Goal: Entertainment & Leisure: Browse casually

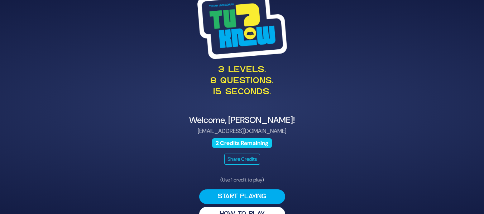
scroll to position [14, 0]
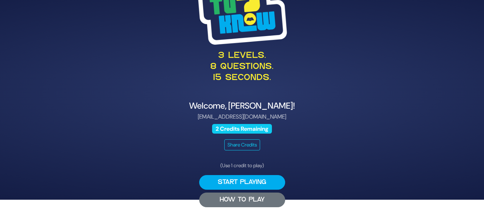
click at [255, 196] on button "HOW TO PLAY" at bounding box center [242, 200] width 86 height 15
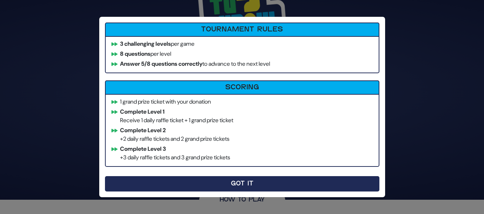
click at [256, 183] on button "Got It" at bounding box center [242, 183] width 274 height 15
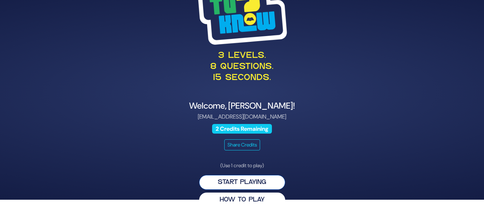
click at [254, 183] on button "Start Playing" at bounding box center [242, 182] width 86 height 15
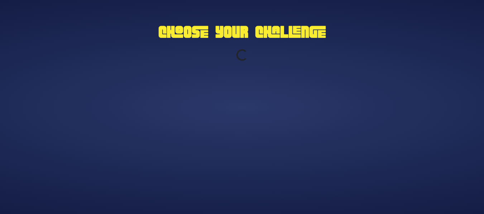
scroll to position [0, 0]
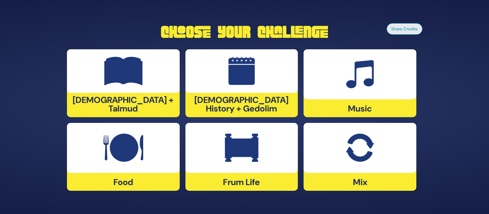
click at [383, 155] on div at bounding box center [359, 148] width 113 height 50
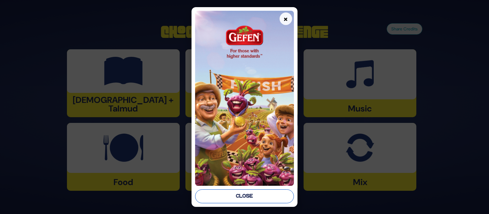
click at [265, 194] on button "Close" at bounding box center [244, 197] width 98 height 14
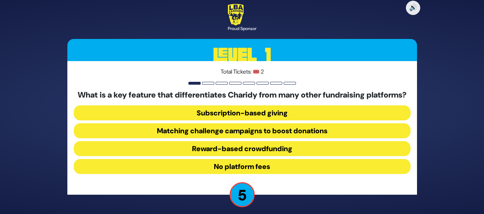
click at [278, 141] on button "Matching challenge campaigns to boost donations" at bounding box center [242, 148] width 336 height 15
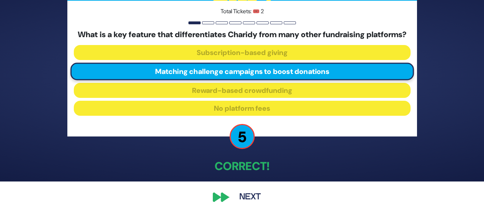
scroll to position [37, 0]
click at [244, 198] on button "Next" at bounding box center [250, 197] width 42 height 16
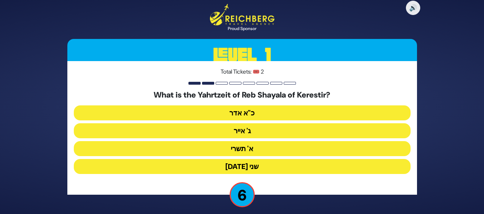
click at [253, 141] on button "ג' אייר" at bounding box center [242, 148] width 336 height 15
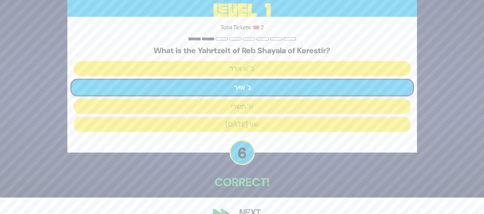
scroll to position [33, 0]
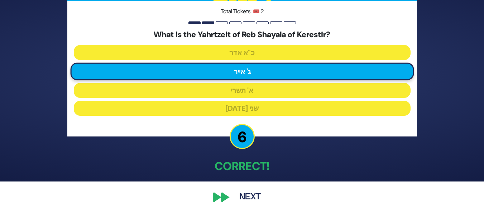
click at [249, 197] on button "Next" at bounding box center [250, 197] width 42 height 16
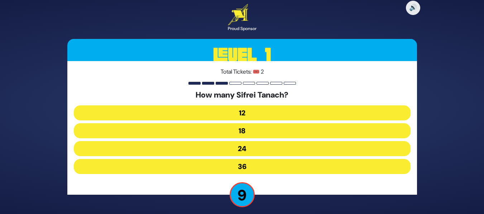
click at [251, 159] on button "24" at bounding box center [242, 166] width 336 height 15
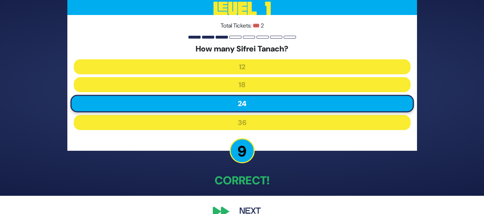
scroll to position [33, 0]
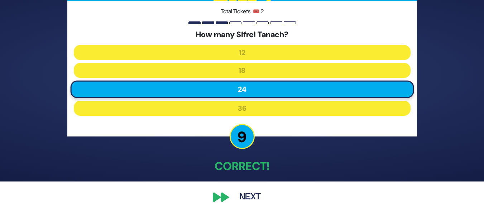
click at [243, 198] on button "Next" at bounding box center [250, 197] width 42 height 16
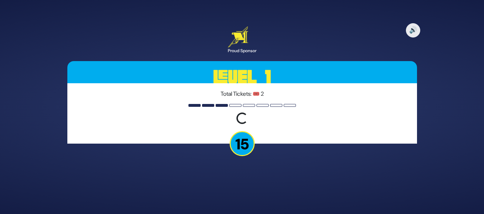
scroll to position [0, 0]
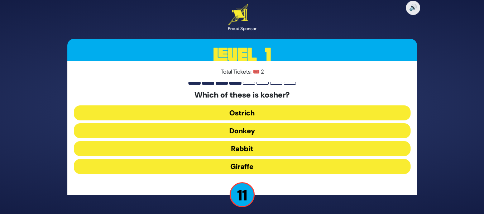
click at [248, 168] on button "Giraffe" at bounding box center [242, 166] width 336 height 15
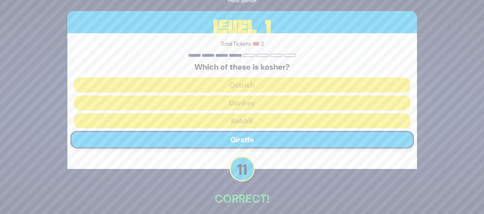
scroll to position [33, 0]
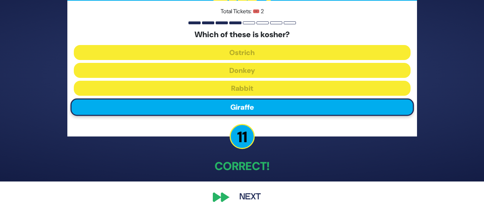
click at [252, 198] on button "Next" at bounding box center [250, 197] width 42 height 16
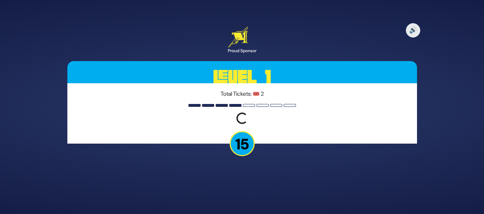
scroll to position [0, 0]
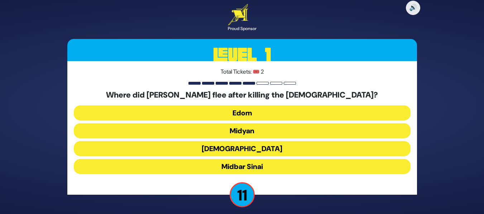
click at [256, 141] on button "Midyan" at bounding box center [242, 148] width 336 height 15
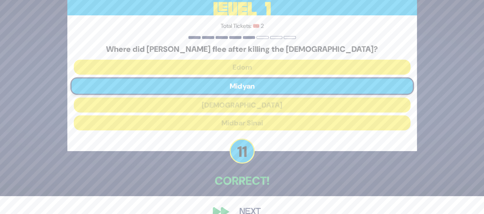
scroll to position [33, 0]
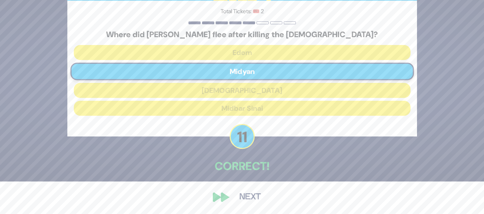
click at [244, 200] on button "Next" at bounding box center [250, 197] width 42 height 16
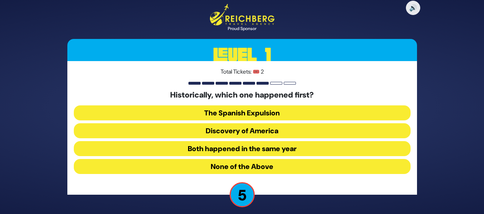
click at [271, 123] on button "The Spanish Expulsion" at bounding box center [242, 130] width 336 height 15
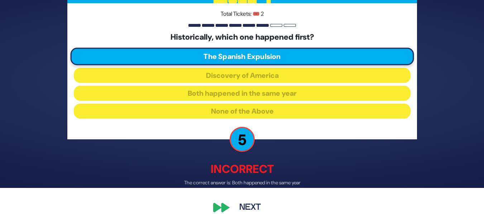
scroll to position [36, 0]
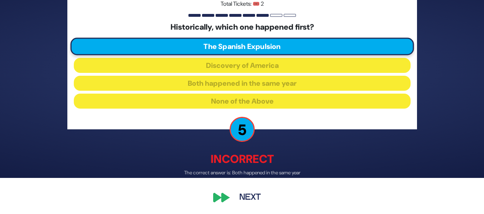
click at [248, 194] on button "Next" at bounding box center [250, 197] width 42 height 16
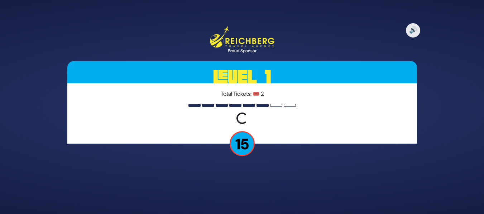
scroll to position [0, 0]
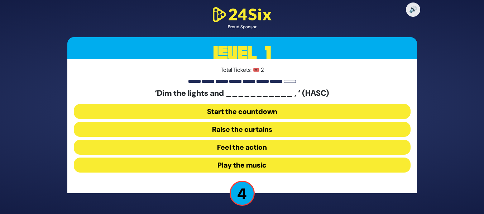
click at [256, 166] on button "Play the music" at bounding box center [242, 165] width 336 height 15
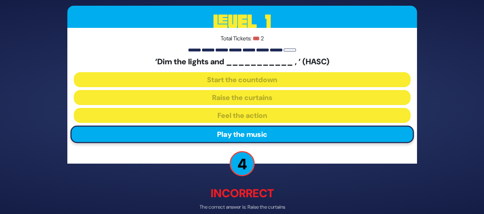
scroll to position [35, 0]
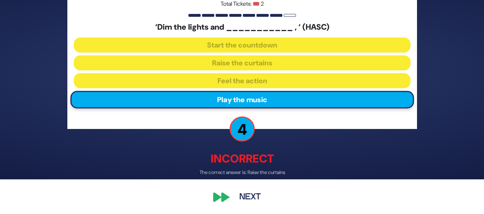
click at [251, 194] on button "Next" at bounding box center [250, 197] width 42 height 16
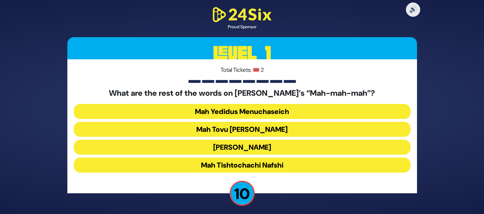
click at [257, 140] on button "Mah Tovu Ohalecha Yaakov" at bounding box center [242, 147] width 336 height 15
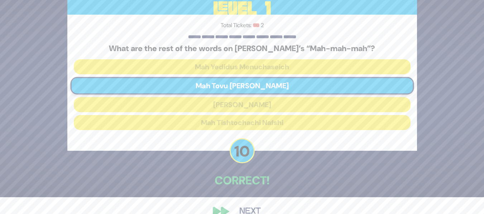
scroll to position [31, 0]
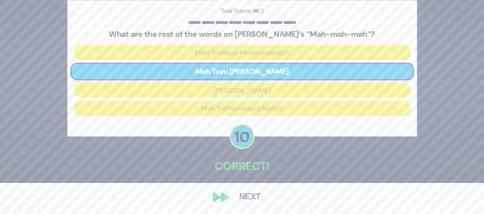
click at [249, 197] on button "Next" at bounding box center [250, 197] width 42 height 16
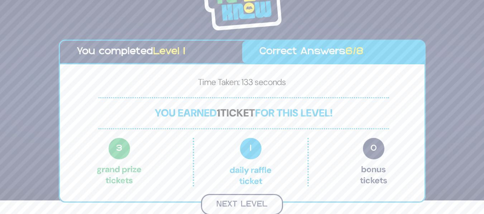
scroll to position [13, 0]
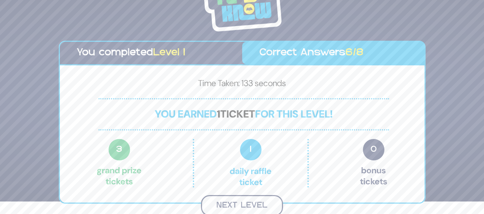
click at [248, 205] on button "Next Level" at bounding box center [242, 205] width 82 height 21
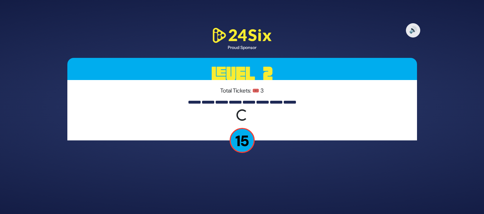
scroll to position [0, 0]
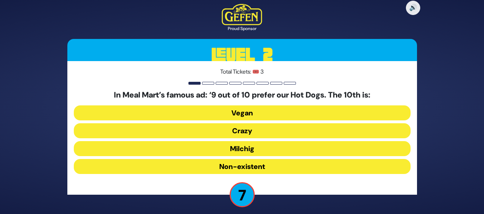
click at [270, 159] on button "Milchig" at bounding box center [242, 166] width 336 height 15
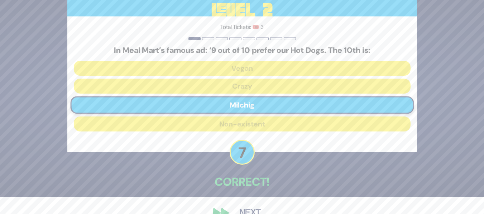
scroll to position [33, 0]
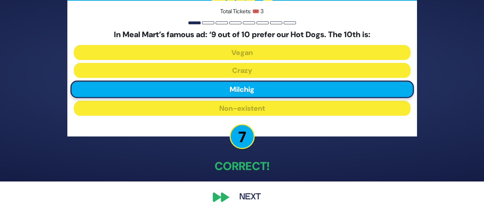
click at [242, 195] on button "Next" at bounding box center [250, 197] width 42 height 16
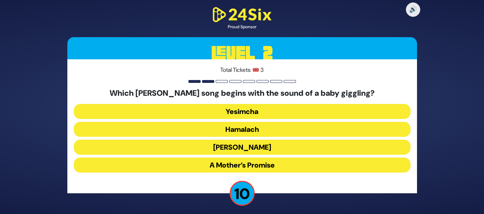
click at [253, 158] on button "Zeh Hakatan" at bounding box center [242, 165] width 336 height 15
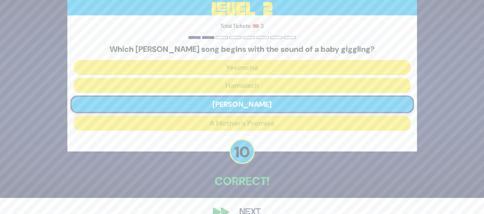
scroll to position [31, 0]
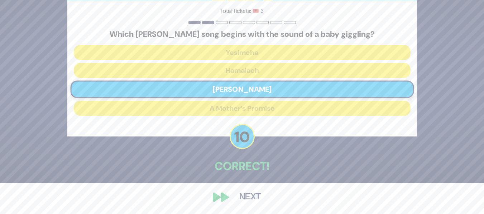
click at [251, 197] on button "Next" at bounding box center [250, 197] width 42 height 16
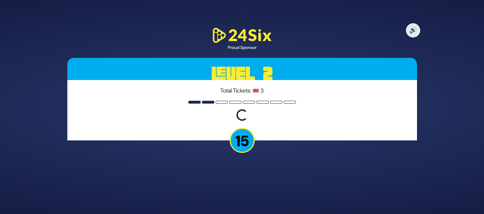
scroll to position [0, 0]
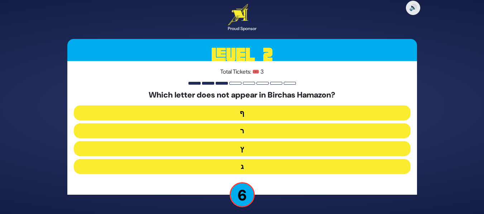
click at [251, 123] on button "ף" at bounding box center [242, 130] width 336 height 15
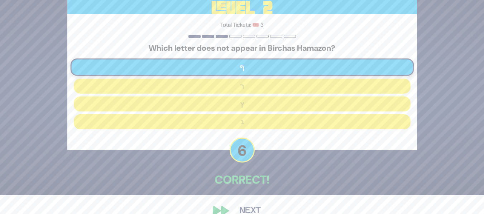
scroll to position [33, 0]
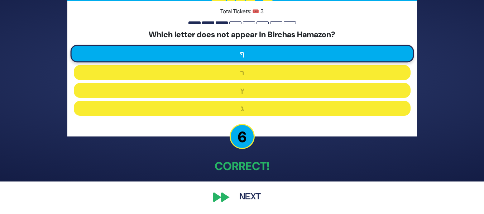
click at [252, 196] on button "Next" at bounding box center [250, 197] width 42 height 16
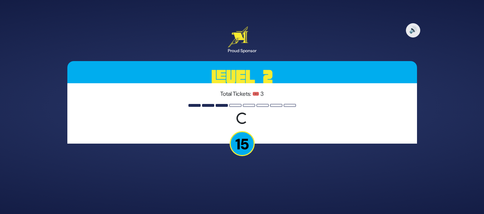
scroll to position [0, 0]
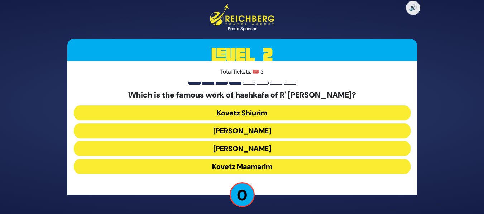
click at [264, 167] on button "Kovetz Maamarim" at bounding box center [242, 166] width 336 height 15
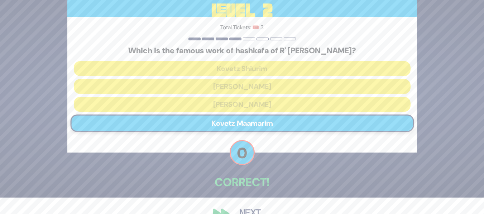
scroll to position [33, 0]
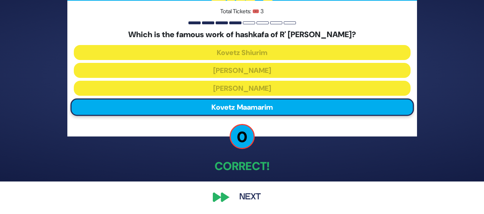
click at [249, 198] on button "Next" at bounding box center [250, 197] width 42 height 16
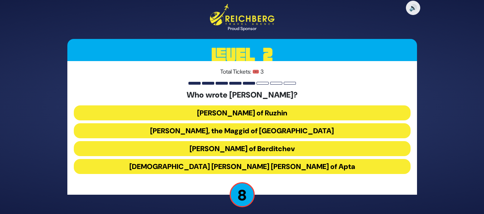
click at [292, 167] on button "Rabbi Avraham Yehoshua Heshel of Apta" at bounding box center [242, 166] width 336 height 15
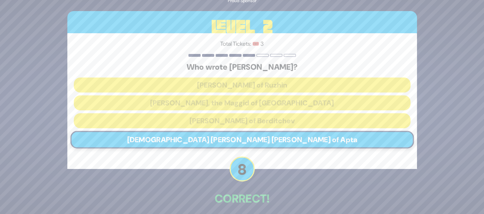
scroll to position [33, 0]
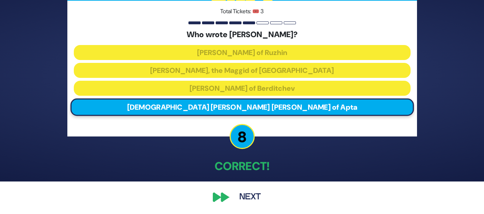
click at [245, 195] on button "Next" at bounding box center [250, 197] width 42 height 16
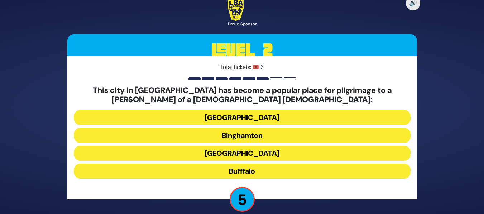
click at [256, 170] on button "Bufffalo" at bounding box center [242, 171] width 336 height 15
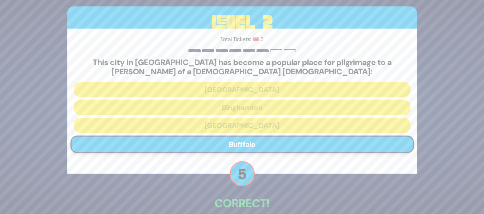
click at [483, 204] on div "🔊 Proud Sponsor Level 2 Total Tickets: 🎟️ 3 This city in Upstate NY has become …" at bounding box center [242, 107] width 484 height 214
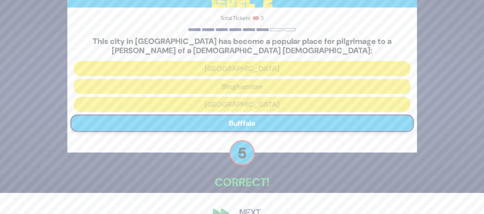
scroll to position [37, 0]
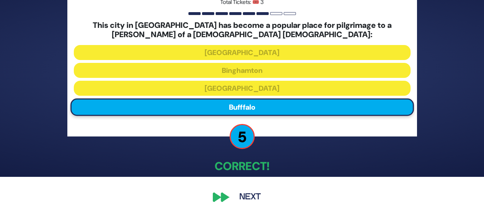
click at [249, 195] on button "Next" at bounding box center [250, 197] width 42 height 16
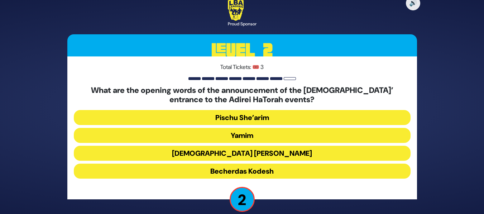
click at [257, 146] on button "Yamim" at bounding box center [242, 153] width 336 height 15
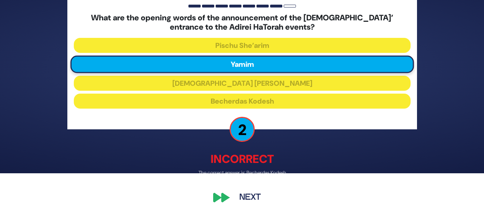
scroll to position [41, 0]
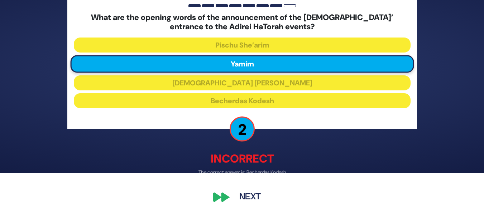
click at [247, 193] on button "Next" at bounding box center [250, 197] width 42 height 16
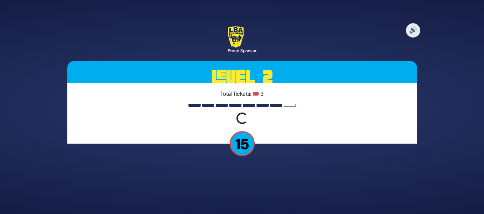
scroll to position [0, 0]
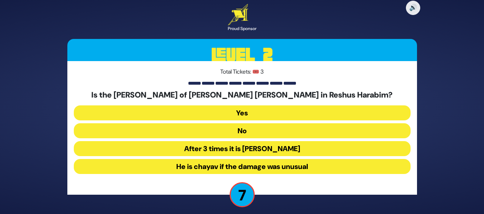
click at [255, 141] on button "No" at bounding box center [242, 148] width 336 height 15
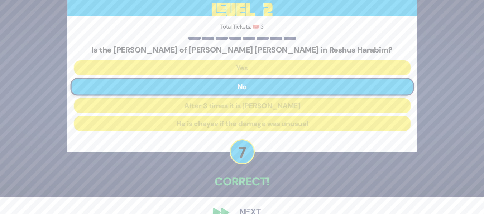
scroll to position [33, 0]
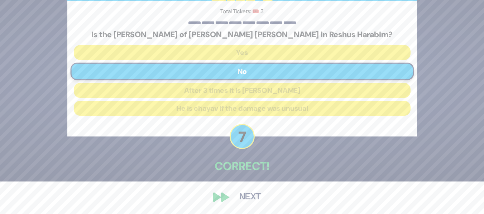
click at [253, 199] on button "Next" at bounding box center [250, 197] width 42 height 16
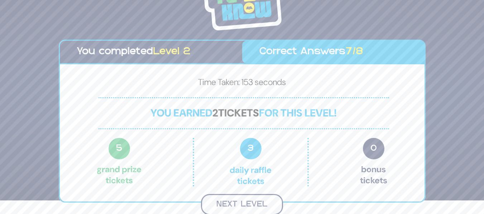
scroll to position [13, 0]
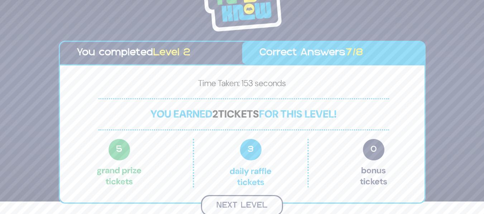
click at [263, 204] on button "Next Level" at bounding box center [242, 205] width 82 height 21
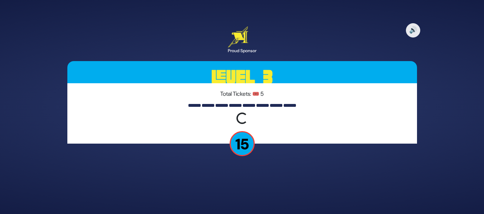
scroll to position [0, 0]
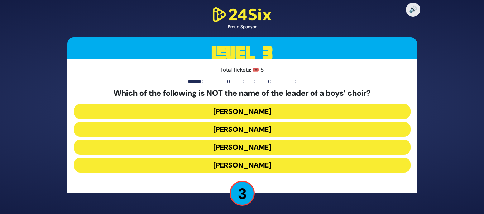
click at [250, 165] on button "Moishy Krauss" at bounding box center [242, 165] width 336 height 15
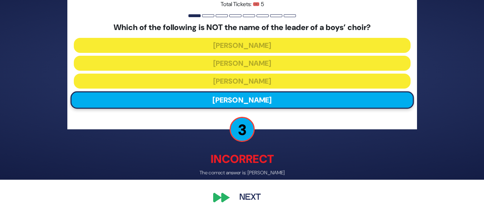
scroll to position [35, 0]
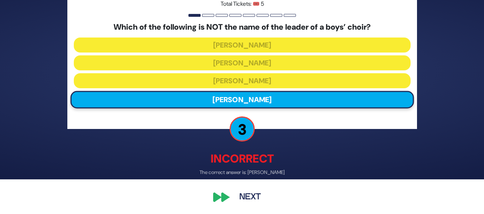
click at [254, 194] on button "Next" at bounding box center [250, 197] width 42 height 16
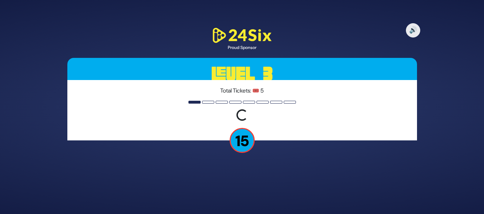
scroll to position [0, 0]
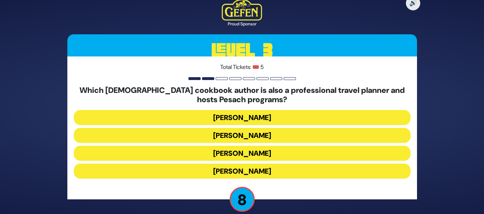
click at [259, 146] on button "Naomi Nachman" at bounding box center [242, 153] width 336 height 15
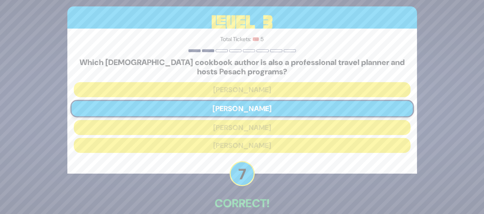
scroll to position [37, 0]
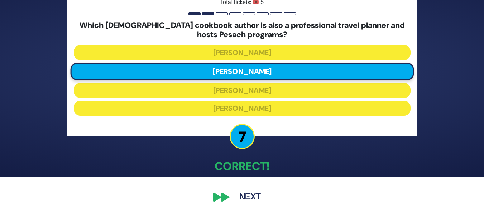
click at [246, 196] on button "Next" at bounding box center [250, 197] width 42 height 16
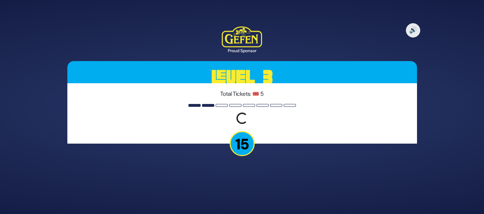
scroll to position [0, 0]
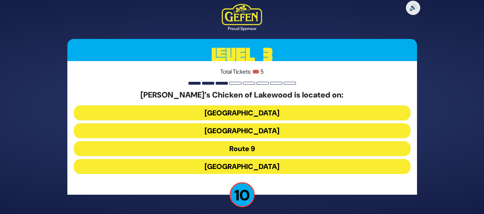
click at [247, 159] on button "Route 9" at bounding box center [242, 166] width 336 height 15
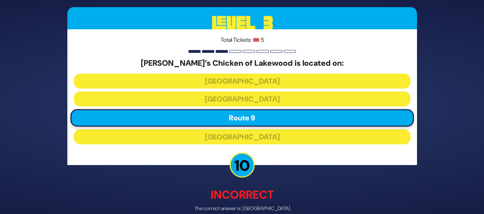
scroll to position [37, 0]
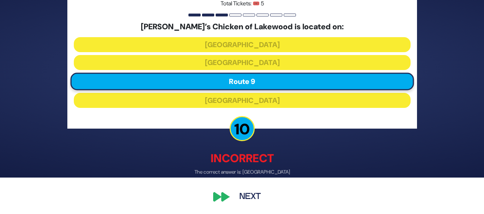
click at [246, 198] on button "Next" at bounding box center [250, 197] width 42 height 16
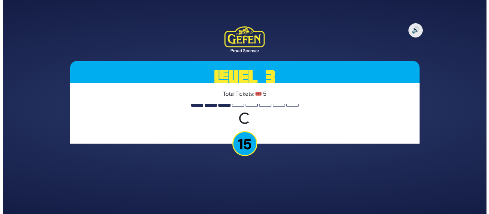
scroll to position [0, 0]
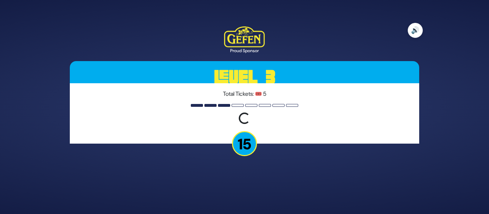
click at [417, 28] on button "🔊" at bounding box center [415, 30] width 15 height 15
click at [417, 28] on button "🔇" at bounding box center [415, 30] width 15 height 15
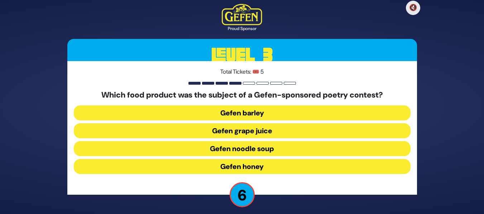
click at [313, 164] on button "Gefen honey" at bounding box center [242, 166] width 336 height 15
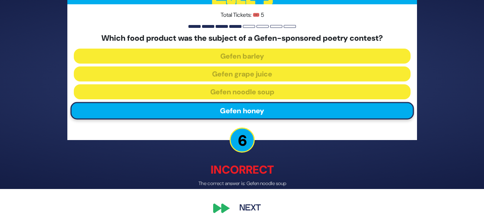
scroll to position [37, 0]
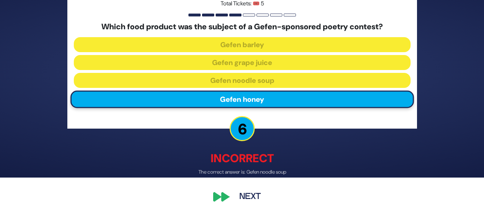
click at [249, 194] on button "Next" at bounding box center [250, 197] width 42 height 16
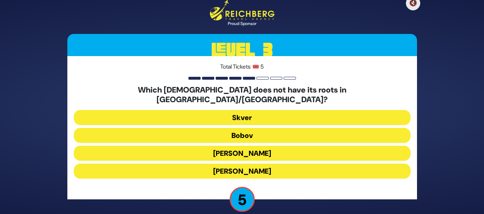
click at [254, 128] on button "Skver" at bounding box center [242, 135] width 336 height 15
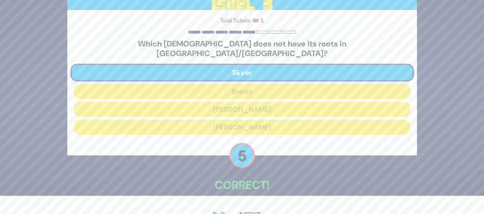
scroll to position [33, 0]
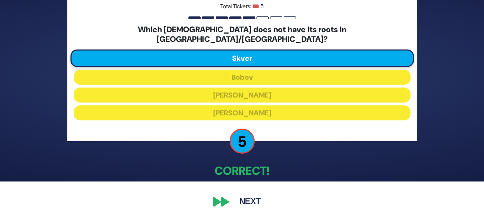
click at [247, 196] on button "Next" at bounding box center [250, 202] width 42 height 16
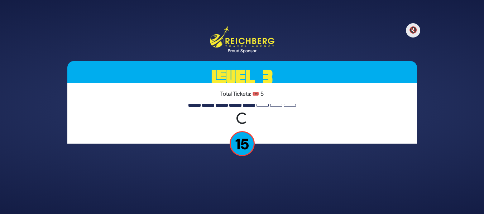
scroll to position [0, 0]
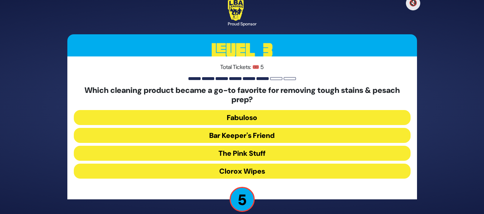
click at [263, 164] on button "The Pink Stuff" at bounding box center [242, 171] width 336 height 15
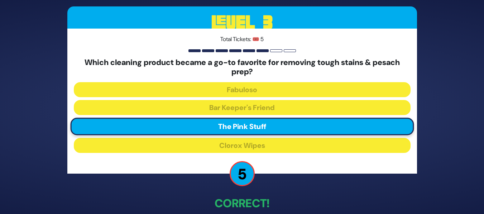
scroll to position [37, 0]
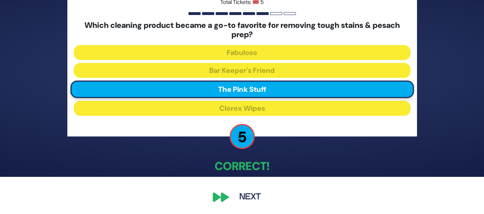
click at [256, 193] on button "Next" at bounding box center [250, 197] width 42 height 16
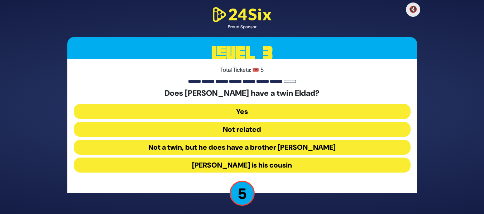
click at [254, 140] on button "Not related" at bounding box center [242, 147] width 336 height 15
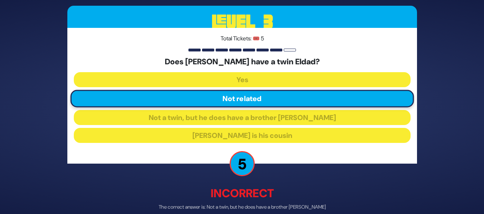
scroll to position [35, 0]
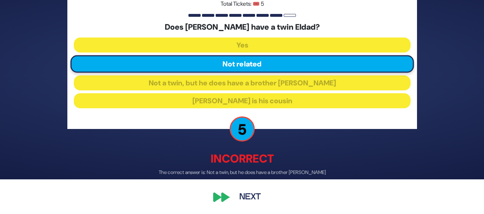
click at [249, 195] on button "Next" at bounding box center [250, 197] width 42 height 16
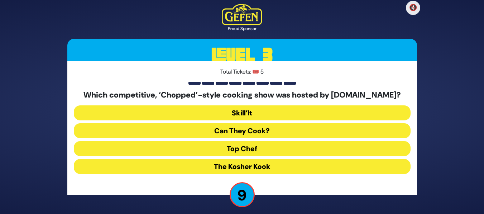
click at [250, 123] on button "Skill’It" at bounding box center [242, 130] width 336 height 15
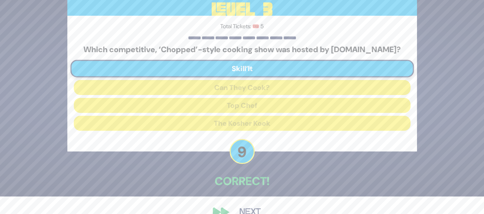
scroll to position [33, 0]
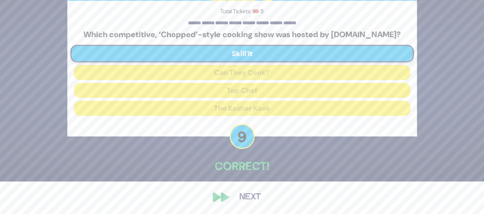
click at [253, 194] on button "Next" at bounding box center [250, 197] width 42 height 16
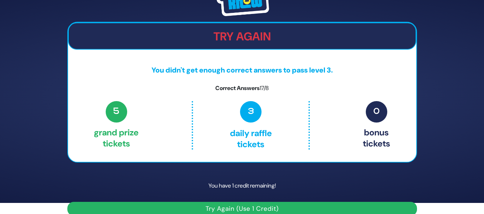
scroll to position [21, 0]
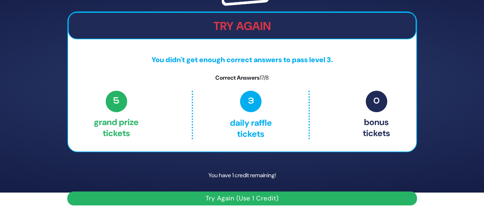
click at [243, 198] on button "Try Again (Use 1 Credit)" at bounding box center [241, 199] width 349 height 14
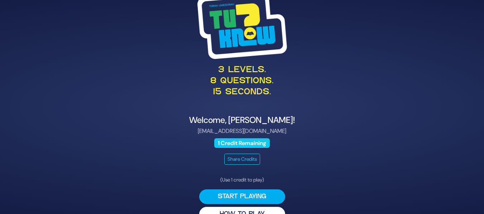
scroll to position [16, 0]
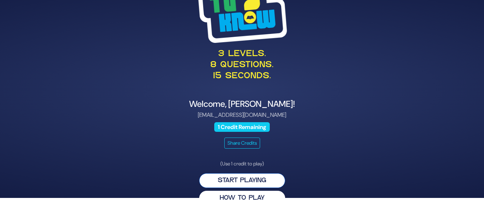
click at [269, 179] on button "Start Playing" at bounding box center [242, 181] width 86 height 15
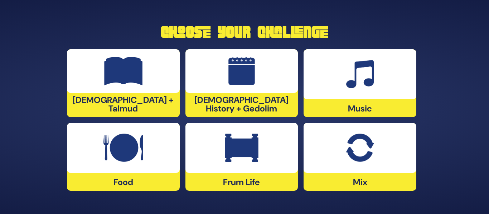
click at [351, 154] on img at bounding box center [360, 148] width 28 height 29
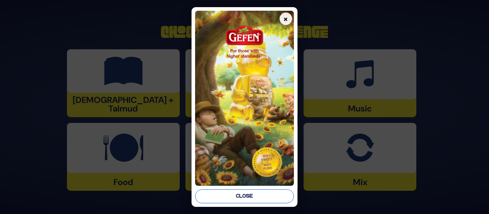
click at [261, 199] on button "Close" at bounding box center [244, 197] width 98 height 14
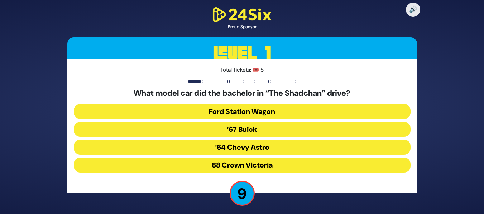
click at [254, 140] on button "‘67 Buick" at bounding box center [242, 147] width 336 height 15
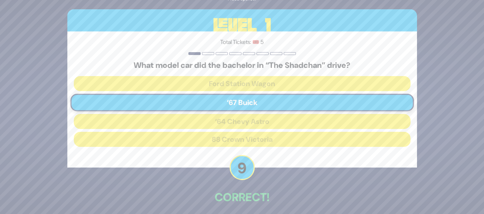
scroll to position [31, 0]
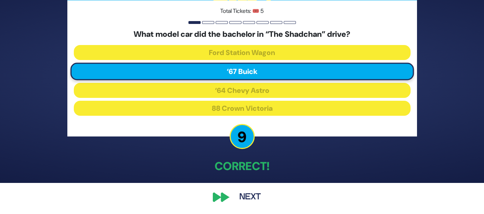
click at [248, 198] on button "Next" at bounding box center [250, 197] width 42 height 16
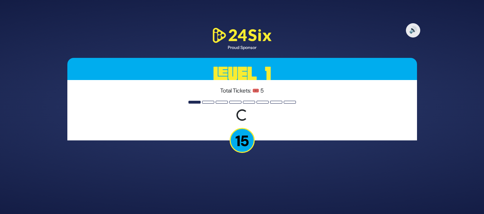
scroll to position [0, 0]
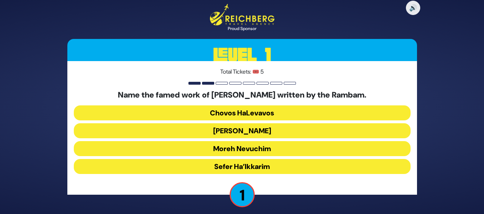
click at [263, 159] on button "Moreh Nevuchim" at bounding box center [242, 166] width 336 height 15
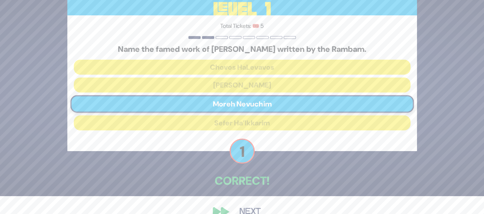
scroll to position [33, 0]
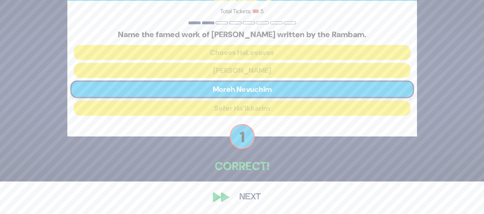
click at [245, 195] on button "Next" at bounding box center [250, 197] width 42 height 16
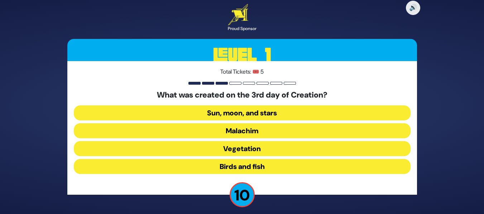
click at [255, 165] on button "Birds and fish" at bounding box center [242, 166] width 336 height 15
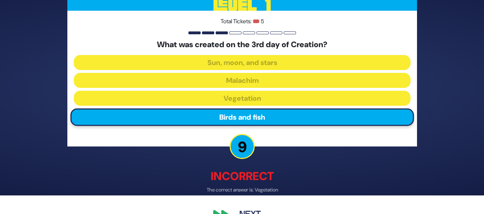
scroll to position [37, 0]
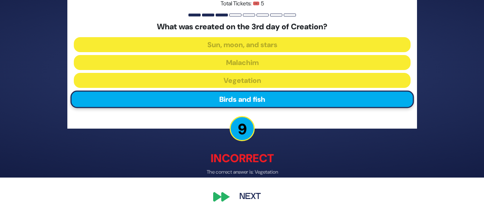
click at [241, 191] on button "Next" at bounding box center [250, 197] width 42 height 16
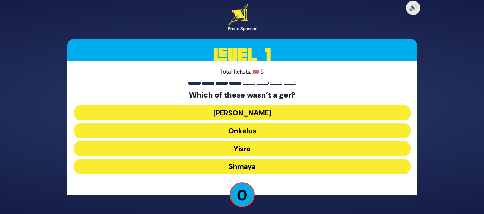
click at [255, 123] on button "Ovadia" at bounding box center [242, 130] width 336 height 15
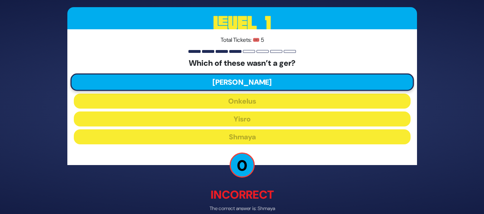
scroll to position [37, 0]
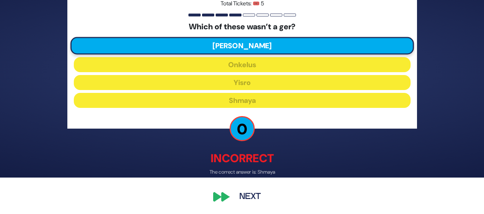
click at [247, 195] on button "Next" at bounding box center [250, 197] width 42 height 16
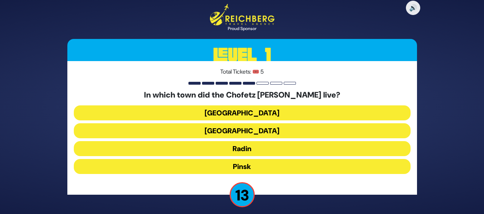
click at [250, 159] on button "Radin" at bounding box center [242, 166] width 336 height 15
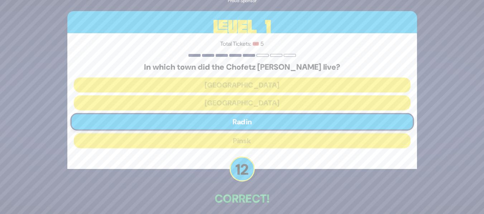
scroll to position [33, 0]
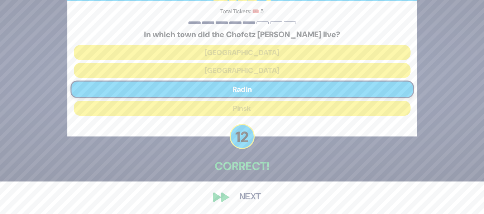
click at [240, 197] on button "Next" at bounding box center [250, 197] width 42 height 16
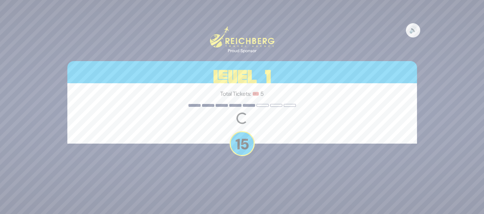
scroll to position [0, 0]
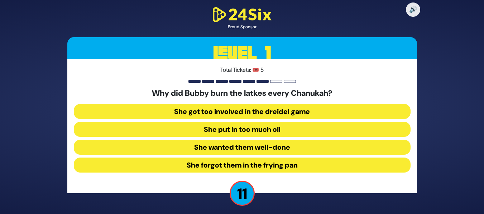
click at [247, 165] on button "She forgot them in the frying pan" at bounding box center [242, 165] width 336 height 15
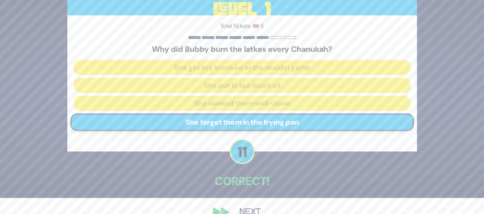
scroll to position [31, 0]
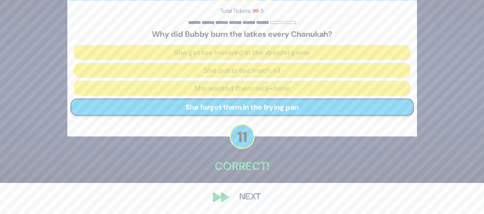
click at [254, 198] on button "Next" at bounding box center [250, 197] width 42 height 16
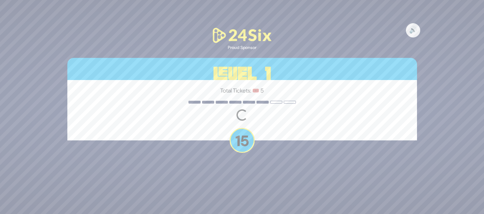
scroll to position [0, 0]
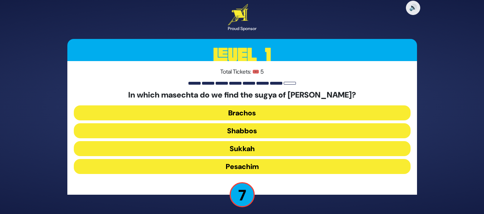
click at [271, 169] on button "Pesachim" at bounding box center [242, 166] width 336 height 15
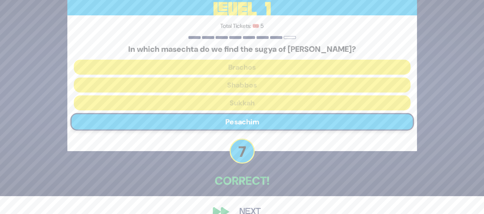
scroll to position [33, 0]
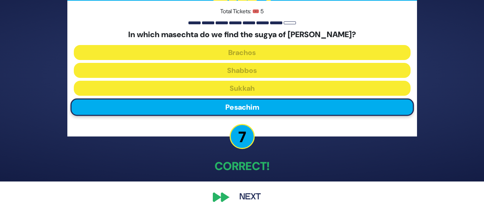
click at [253, 196] on button "Next" at bounding box center [250, 197] width 42 height 16
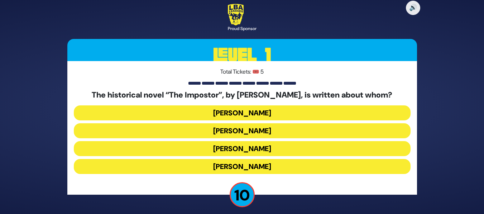
click at [261, 159] on button "Shabbesai Tzvi" at bounding box center [242, 166] width 336 height 15
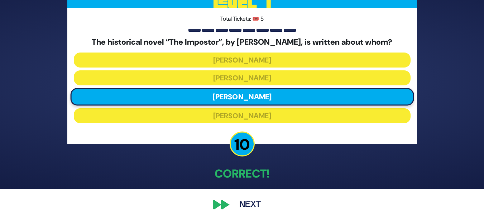
scroll to position [33, 0]
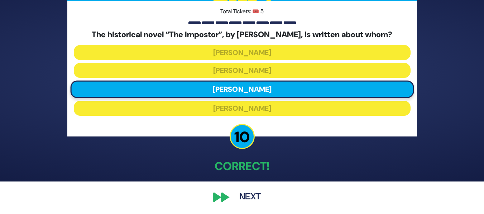
click at [248, 197] on button "Next" at bounding box center [250, 197] width 42 height 16
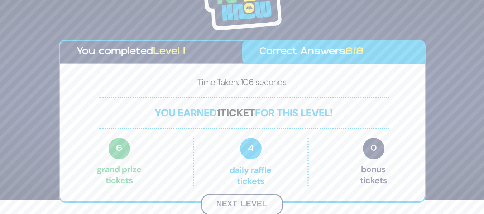
scroll to position [13, 0]
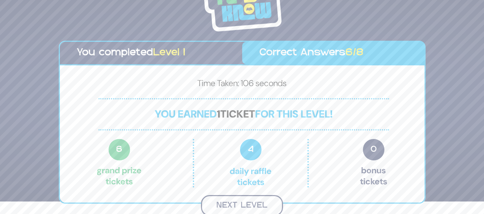
click at [264, 201] on button "Next Level" at bounding box center [242, 205] width 82 height 21
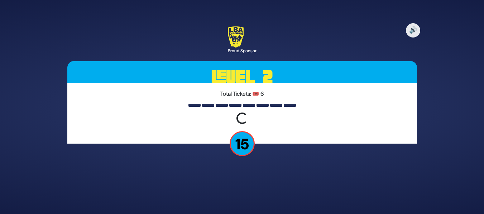
scroll to position [0, 0]
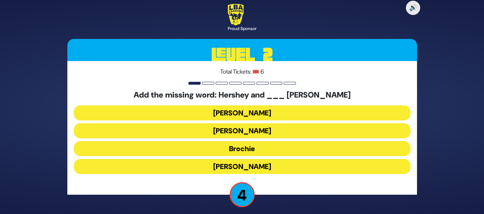
click at [281, 123] on button "Raizy" at bounding box center [242, 130] width 336 height 15
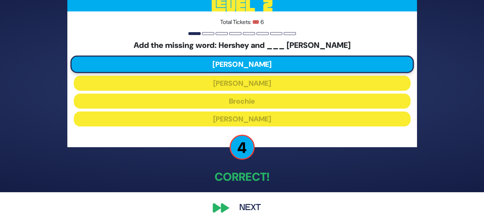
scroll to position [29, 0]
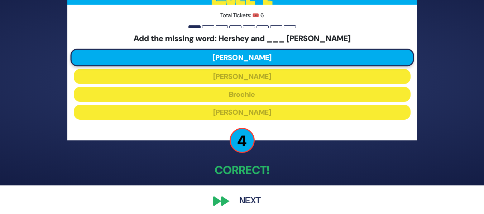
click at [247, 203] on button "Next" at bounding box center [250, 201] width 42 height 16
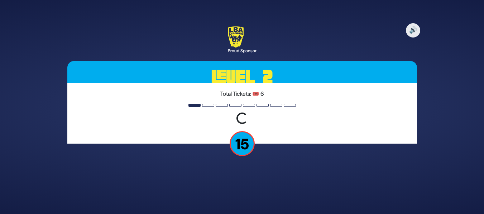
scroll to position [0, 0]
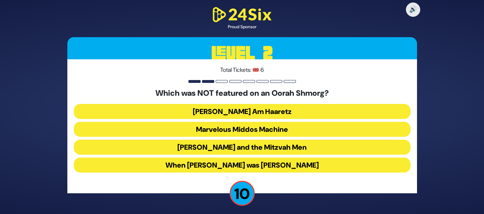
click at [289, 158] on button "Uncle Moishy and the Mitzvah Men" at bounding box center [242, 165] width 336 height 15
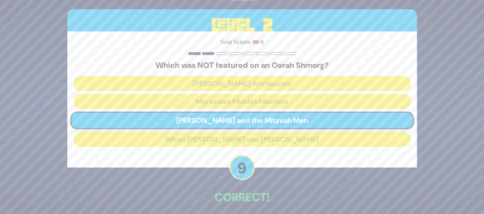
scroll to position [31, 0]
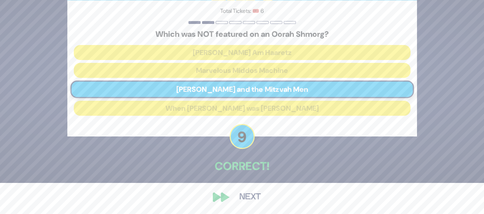
click at [253, 199] on button "Next" at bounding box center [250, 197] width 42 height 16
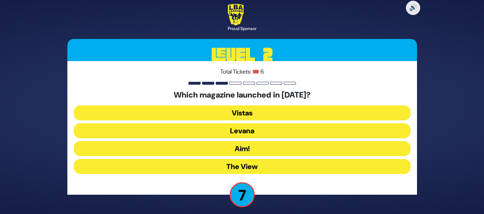
click at [274, 141] on button "Levana" at bounding box center [242, 148] width 336 height 15
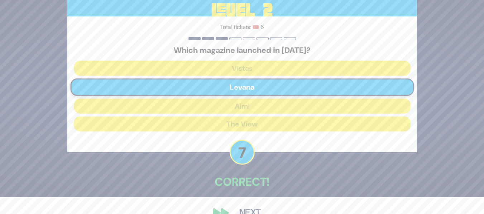
scroll to position [33, 0]
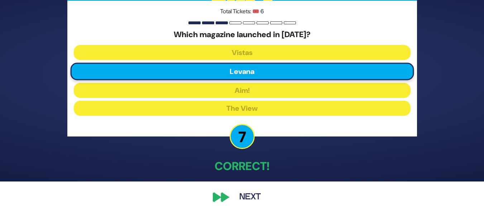
click at [248, 197] on button "Next" at bounding box center [250, 197] width 42 height 16
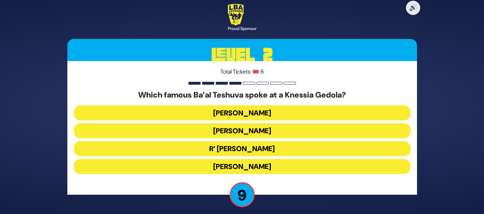
click at [263, 159] on button "R’ Uri Zohar" at bounding box center [242, 166] width 336 height 15
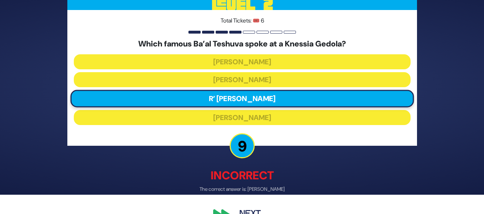
scroll to position [37, 0]
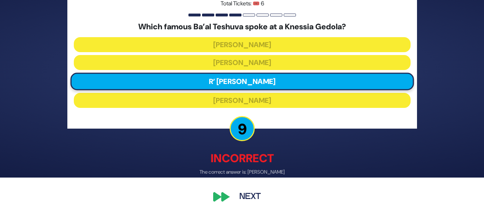
click at [256, 197] on button "Next" at bounding box center [250, 197] width 42 height 16
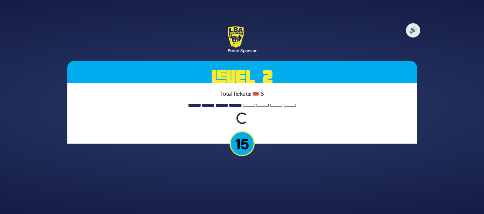
scroll to position [0, 0]
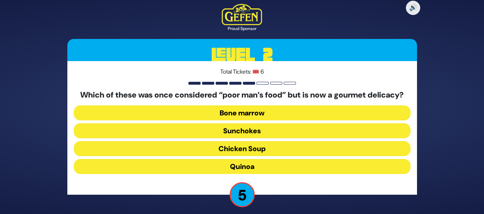
click at [284, 123] on button "Bone marrow" at bounding box center [242, 130] width 336 height 15
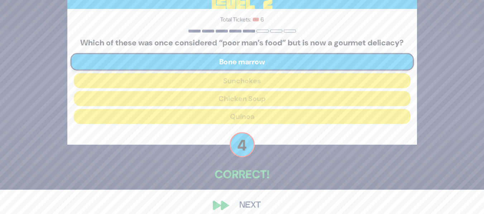
scroll to position [37, 0]
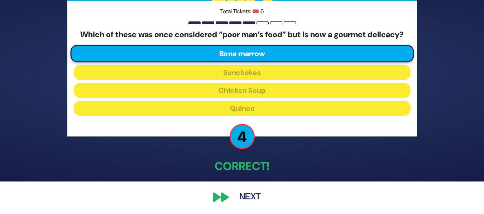
click at [253, 198] on button "Next" at bounding box center [250, 197] width 42 height 16
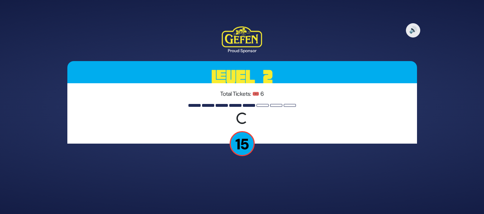
scroll to position [0, 0]
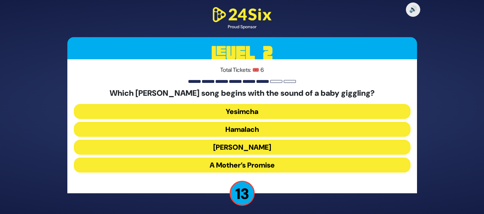
click at [252, 158] on button "Zeh Hakatan" at bounding box center [242, 165] width 336 height 15
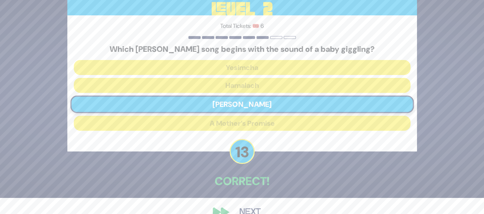
scroll to position [31, 0]
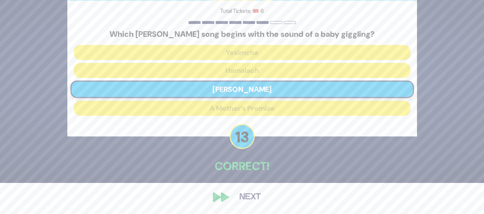
click at [248, 199] on button "Next" at bounding box center [250, 197] width 42 height 16
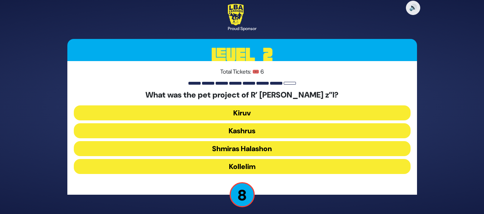
click at [263, 164] on button "Kollelim" at bounding box center [242, 166] width 336 height 15
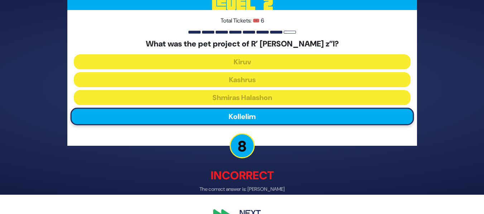
scroll to position [37, 0]
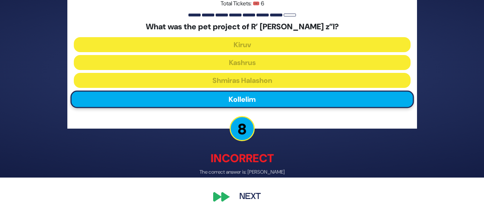
click at [255, 193] on button "Next" at bounding box center [250, 197] width 42 height 16
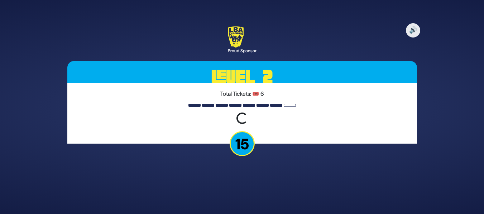
scroll to position [0, 0]
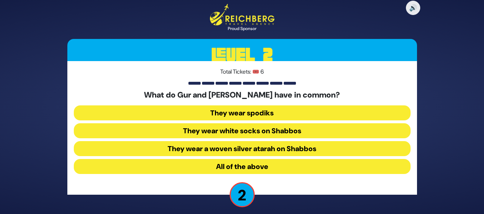
click at [271, 170] on button "All of the above" at bounding box center [242, 166] width 336 height 15
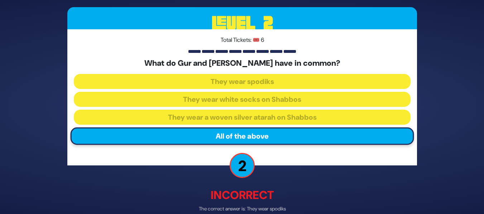
click at [482, 201] on div "🔊 Proud Sponsor Level 2 Total Tickets: 🎟️ 6 What do Gur and Aleksander have in …" at bounding box center [242, 107] width 484 height 214
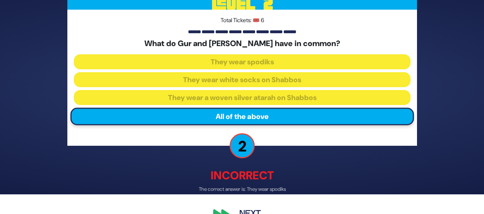
scroll to position [36, 0]
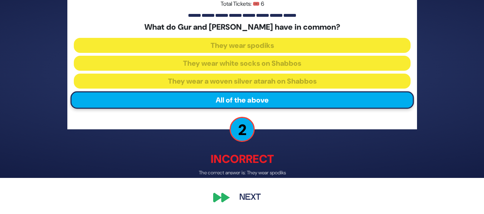
click at [248, 195] on button "Next" at bounding box center [250, 197] width 42 height 16
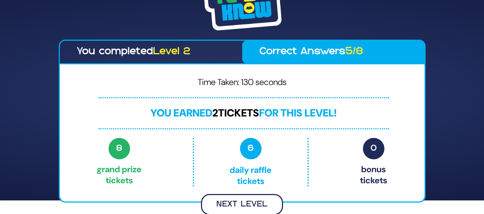
scroll to position [13, 0]
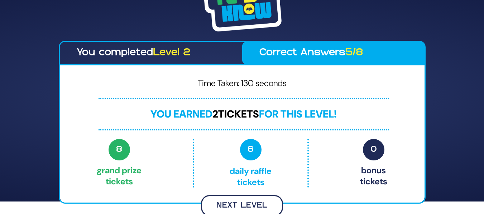
click at [269, 199] on button "Next Level" at bounding box center [242, 205] width 82 height 21
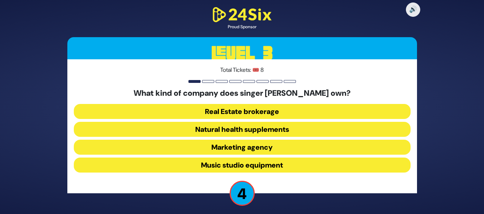
click at [272, 140] on button "Natural health supplements" at bounding box center [242, 147] width 336 height 15
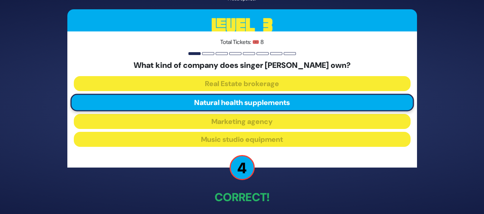
scroll to position [31, 0]
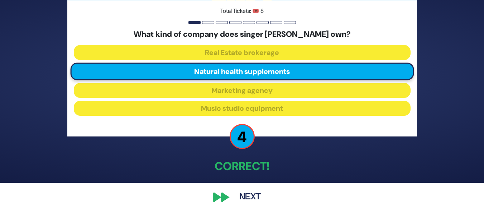
click at [253, 196] on button "Next" at bounding box center [250, 197] width 42 height 16
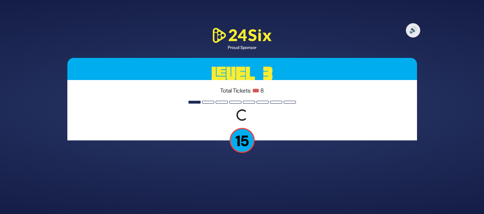
scroll to position [0, 0]
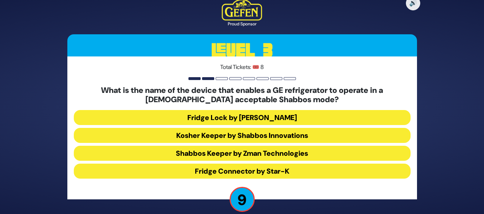
click at [260, 164] on button "Shabbos Keeper by Zman Technologies" at bounding box center [242, 171] width 336 height 15
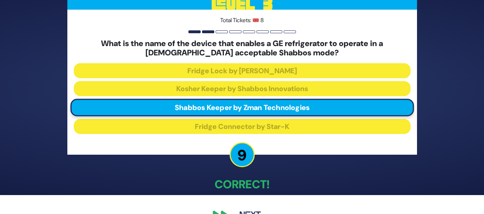
scroll to position [37, 0]
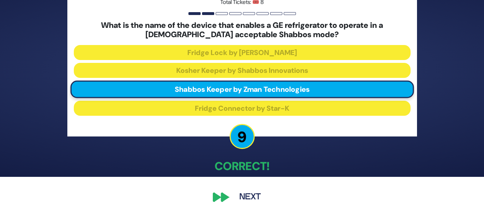
click at [254, 194] on button "Next" at bounding box center [250, 197] width 42 height 16
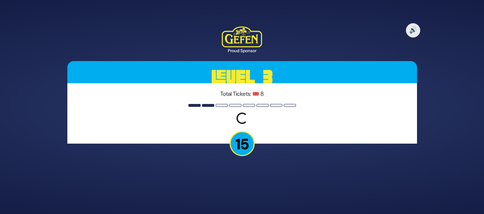
scroll to position [0, 0]
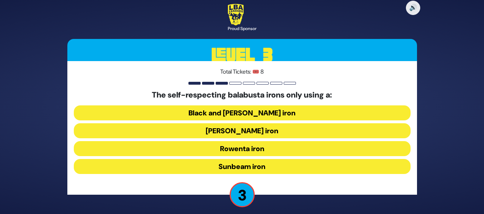
click at [266, 164] on button "Sunbeam iron" at bounding box center [242, 166] width 336 height 15
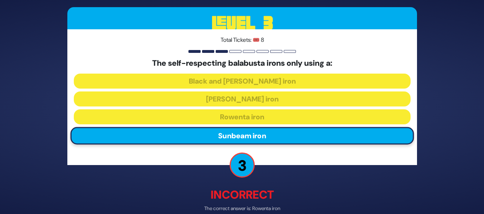
scroll to position [37, 0]
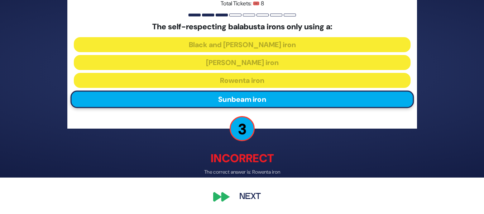
click at [249, 196] on button "Next" at bounding box center [250, 197] width 42 height 16
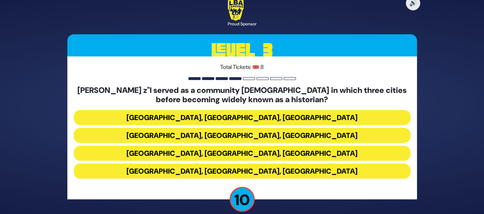
click at [285, 128] on button "Miami, Chicago, Monsey" at bounding box center [242, 135] width 336 height 15
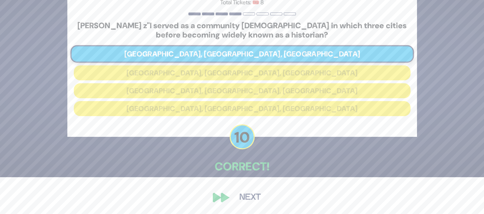
scroll to position [37, 0]
click at [251, 197] on button "Next" at bounding box center [250, 197] width 42 height 16
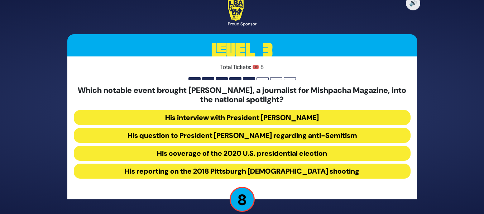
click at [284, 146] on button "His question to President Donald Trump regarding anti-Semitism" at bounding box center [242, 153] width 336 height 15
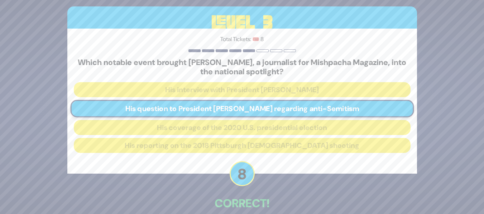
scroll to position [37, 0]
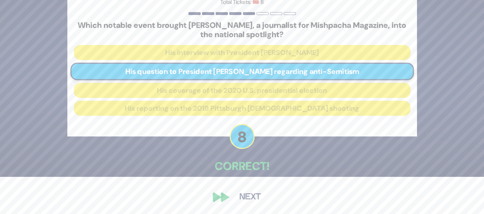
click at [253, 197] on button "Next" at bounding box center [250, 197] width 42 height 16
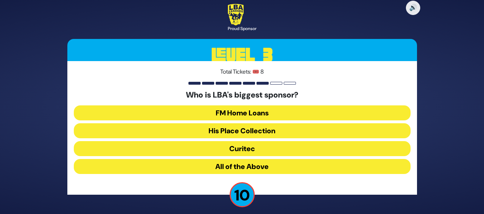
click at [266, 163] on button "All of the Above" at bounding box center [242, 166] width 336 height 15
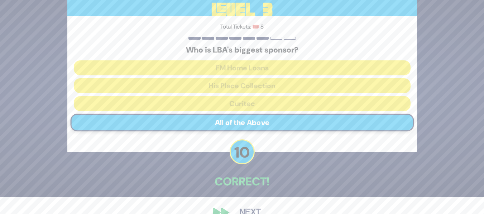
scroll to position [33, 0]
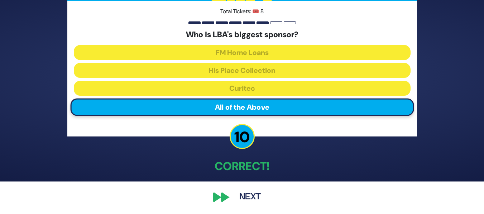
click at [253, 195] on button "Next" at bounding box center [250, 197] width 42 height 16
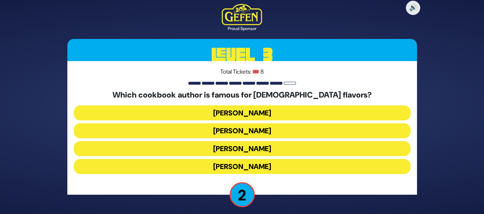
click at [271, 159] on button "Chanie Apfelbaum" at bounding box center [242, 166] width 336 height 15
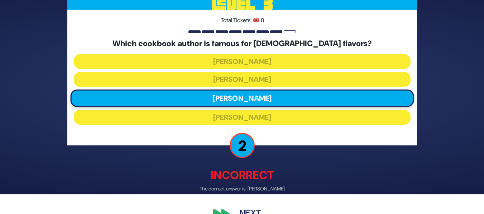
scroll to position [37, 0]
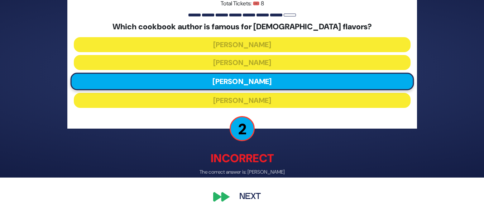
click at [250, 194] on button "Next" at bounding box center [250, 197] width 42 height 16
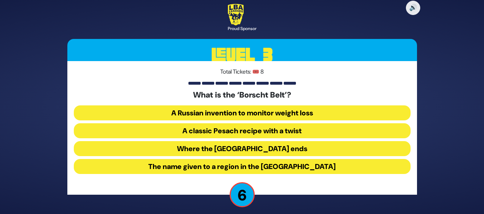
click at [287, 141] on button "A classic Pesach recipe with a twist" at bounding box center [242, 148] width 336 height 15
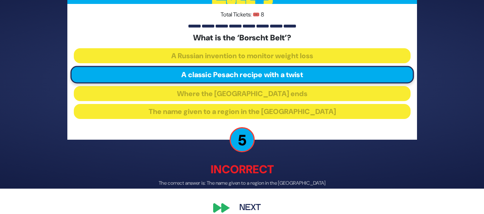
scroll to position [37, 0]
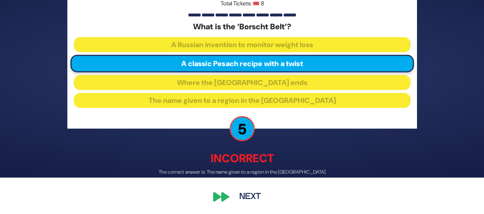
click at [243, 195] on button "Next" at bounding box center [250, 197] width 42 height 16
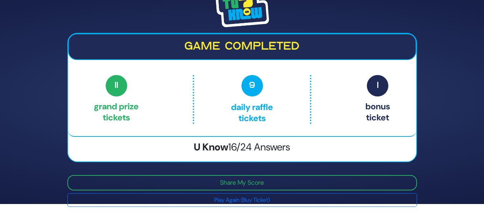
scroll to position [11, 0]
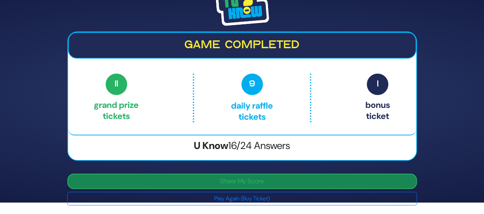
click at [302, 183] on button "Share My Score" at bounding box center [241, 181] width 349 height 15
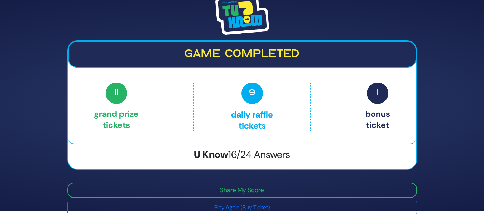
scroll to position [0, 0]
